Goal: Book appointment/travel/reservation

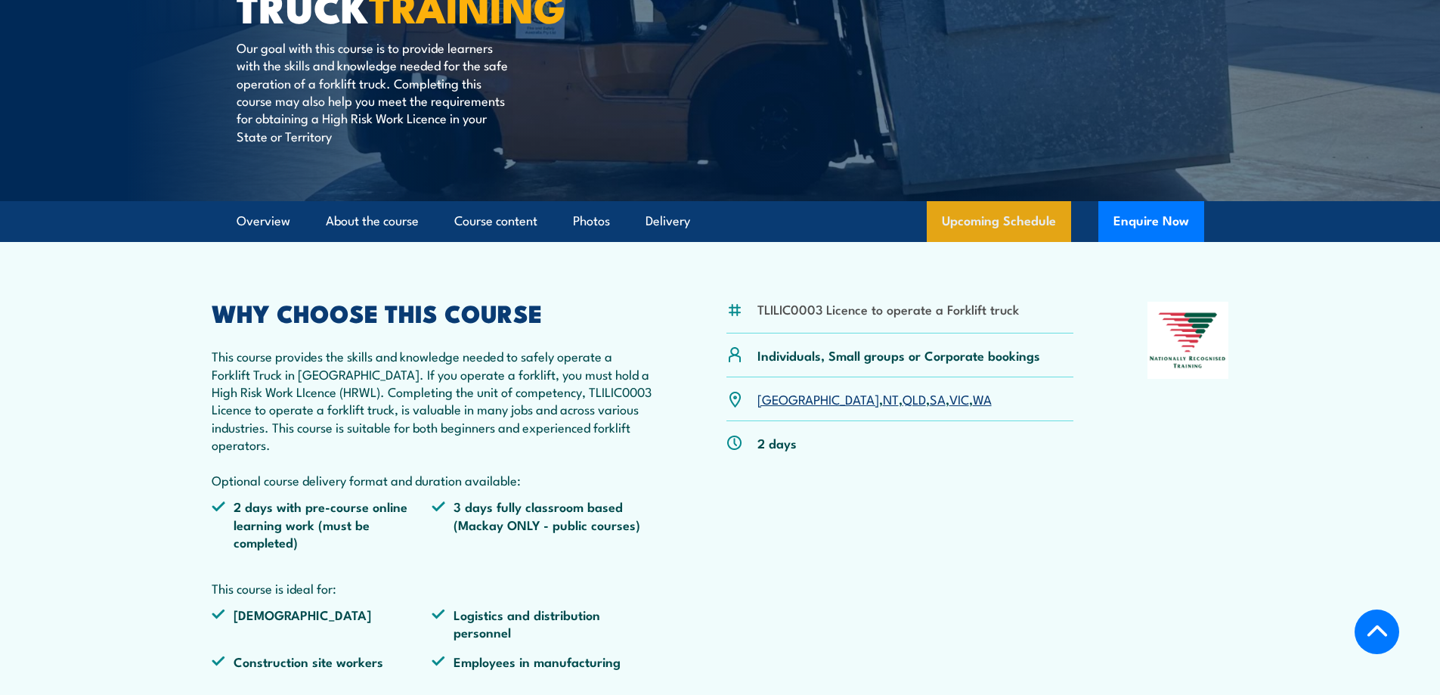
click at [988, 216] on link "Upcoming Schedule" at bounding box center [999, 221] width 144 height 41
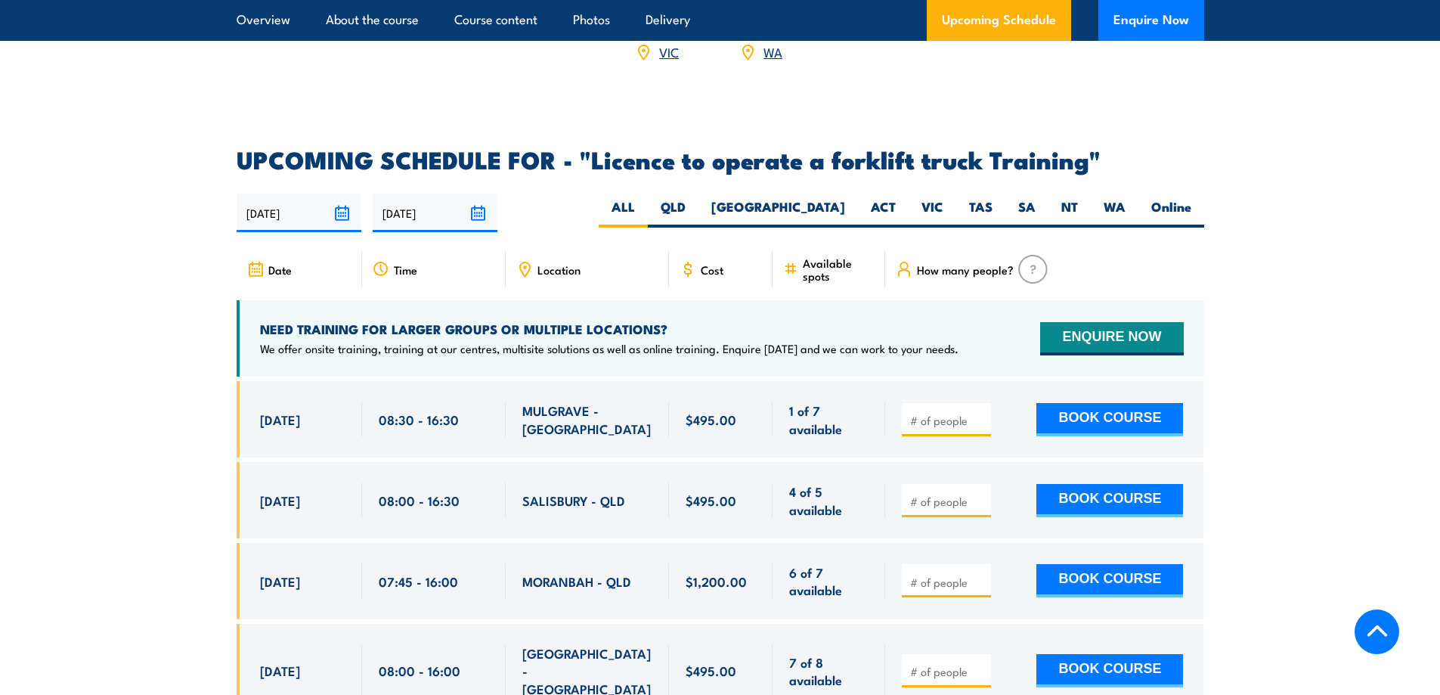
scroll to position [2530, 0]
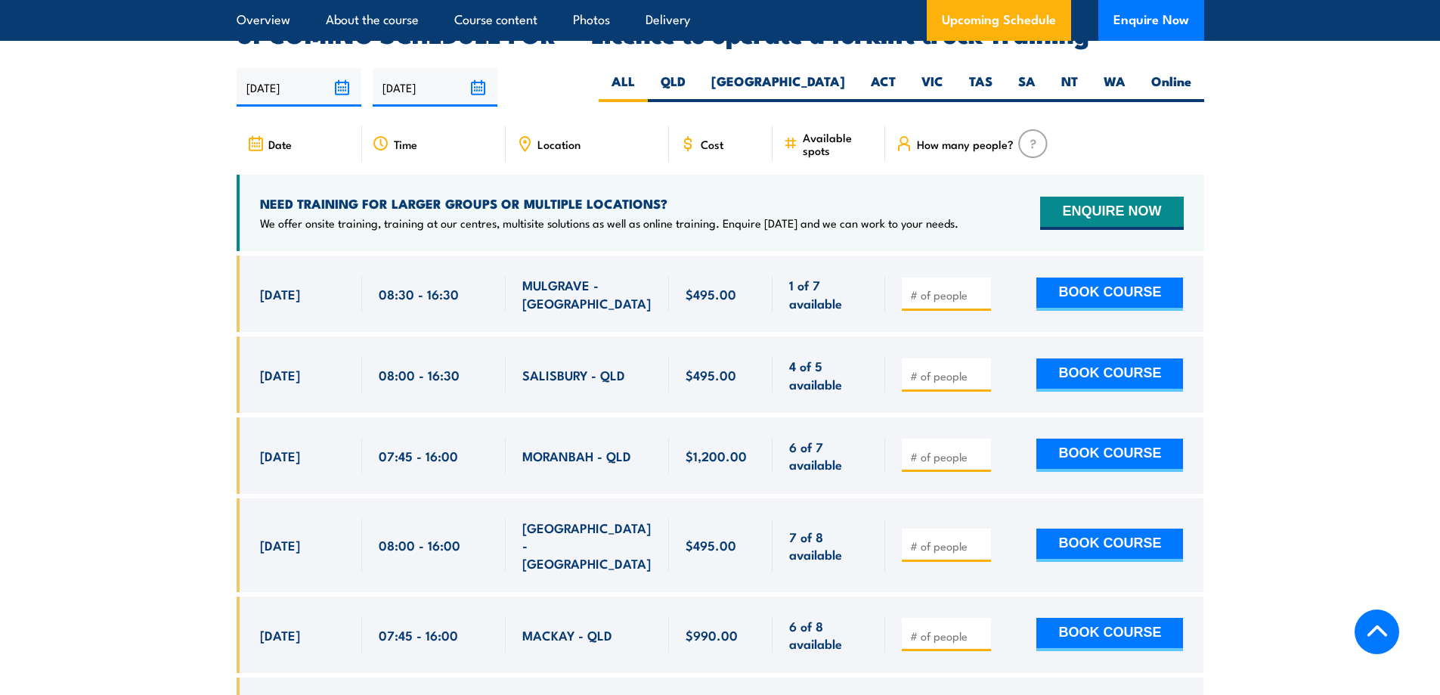
click at [336, 73] on input "[DATE]" at bounding box center [299, 87] width 125 height 39
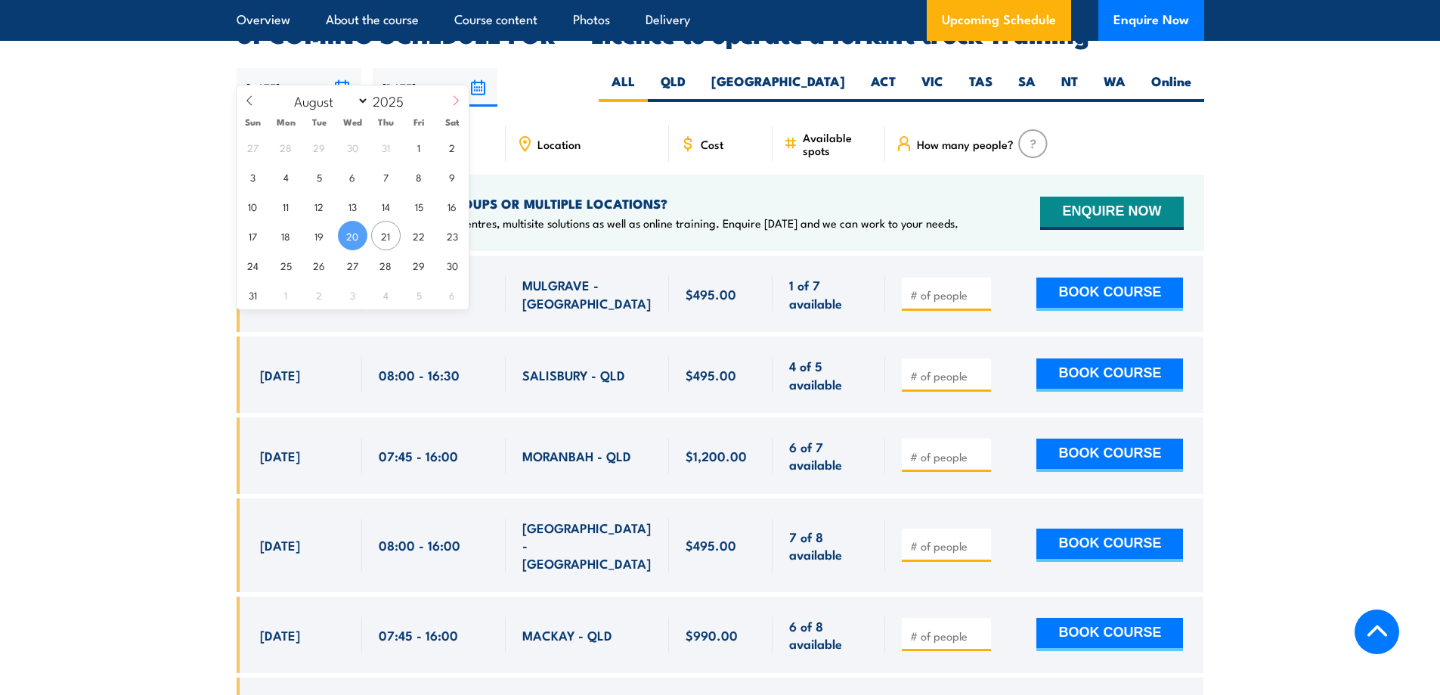
click at [450, 105] on icon at bounding box center [455, 100] width 11 height 11
select select "9"
click at [391, 153] on span "2" at bounding box center [385, 146] width 29 height 29
type input "[DATE]"
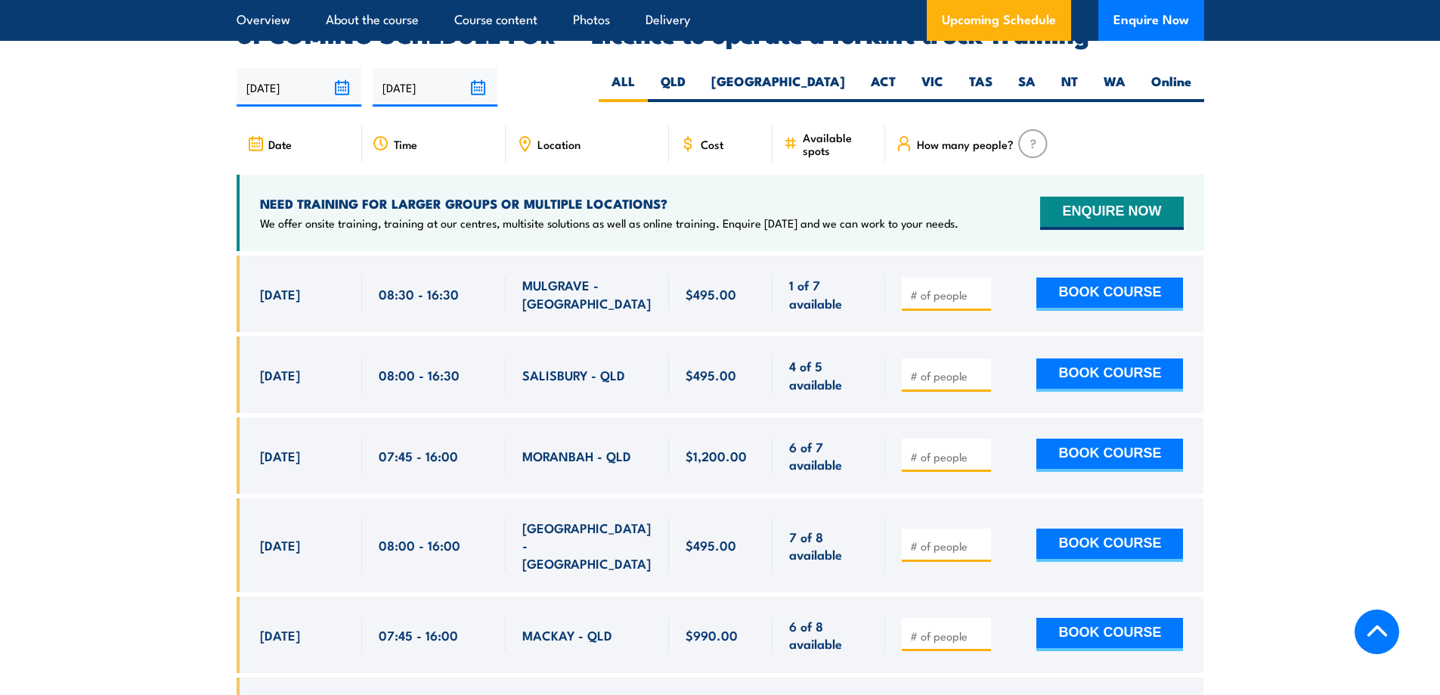
click at [423, 82] on div "[DATE]" at bounding box center [435, 87] width 125 height 39
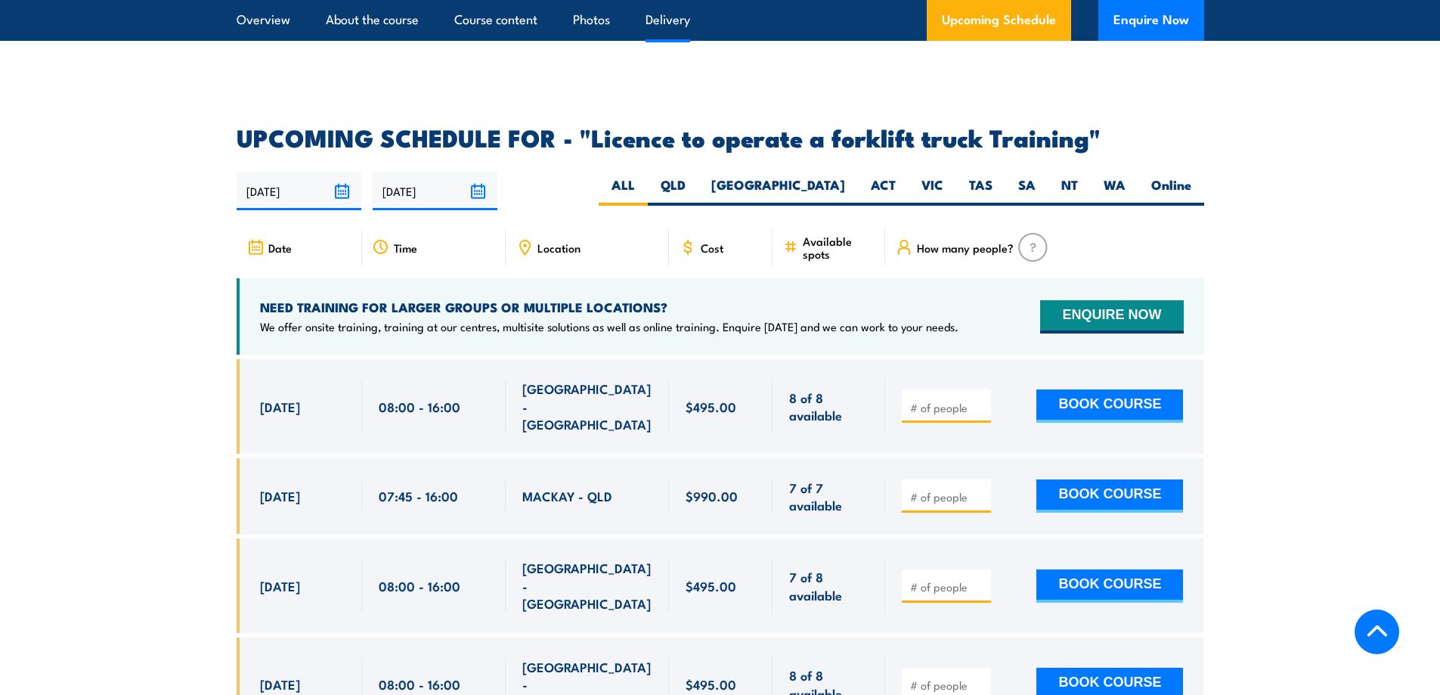
scroll to position [2530, 0]
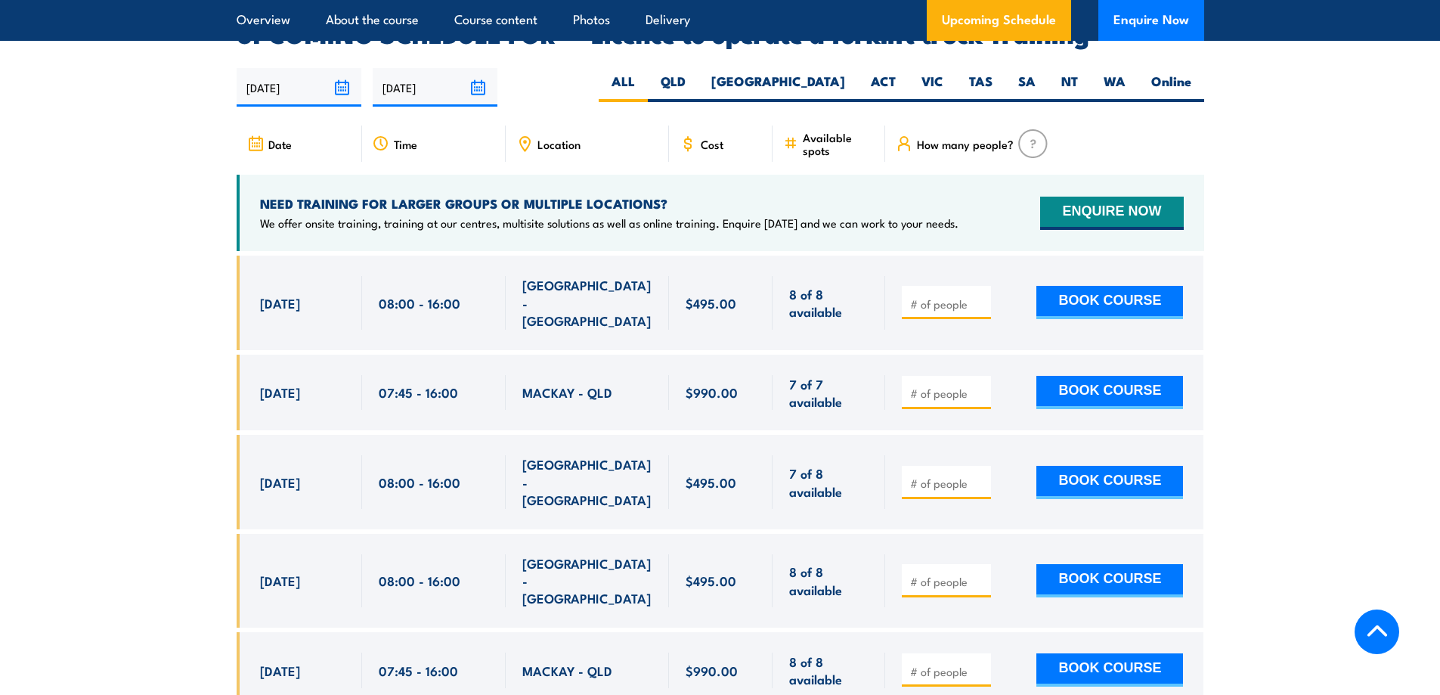
click at [540, 138] on span "Location" at bounding box center [558, 144] width 43 height 13
click at [586, 125] on div "Location" at bounding box center [587, 143] width 163 height 36
click at [949, 73] on label "VIC" at bounding box center [932, 87] width 48 height 29
click at [949, 73] on input "VIC" at bounding box center [948, 78] width 10 height 10
radio input "true"
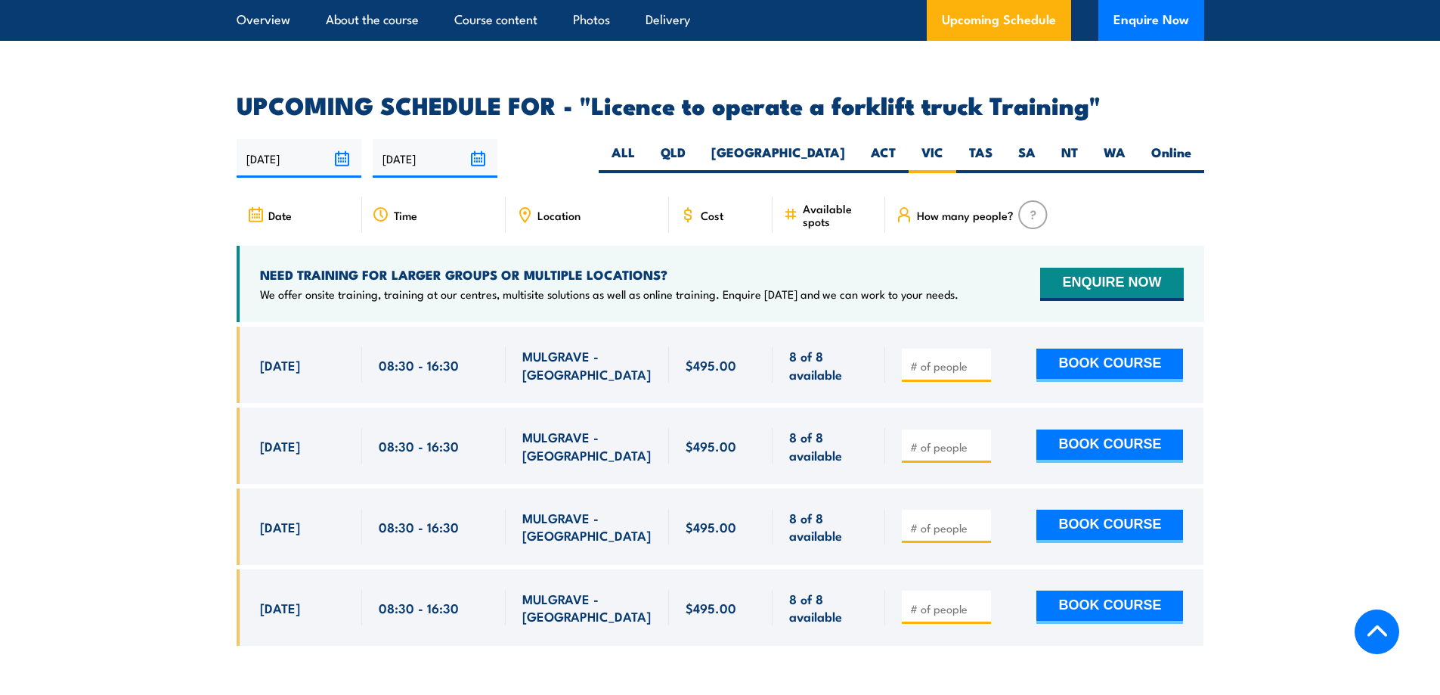
scroll to position [2530, 0]
